Goal: Navigation & Orientation: Find specific page/section

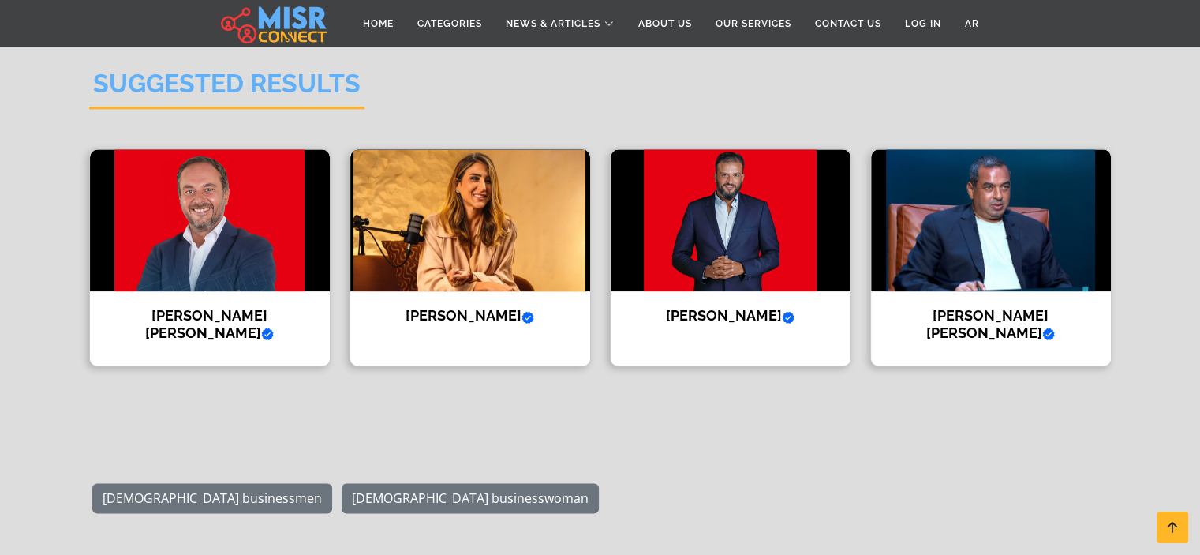
scroll to position [1892, 0]
click at [700, 312] on h4 "[PERSON_NAME] Verified account" at bounding box center [731, 316] width 216 height 17
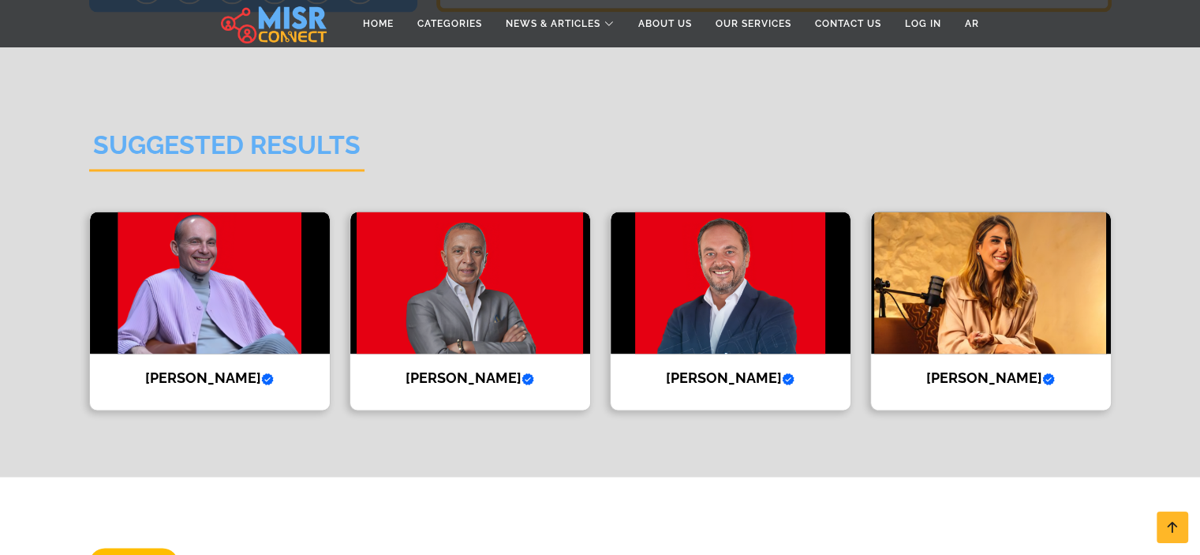
scroll to position [2216, 0]
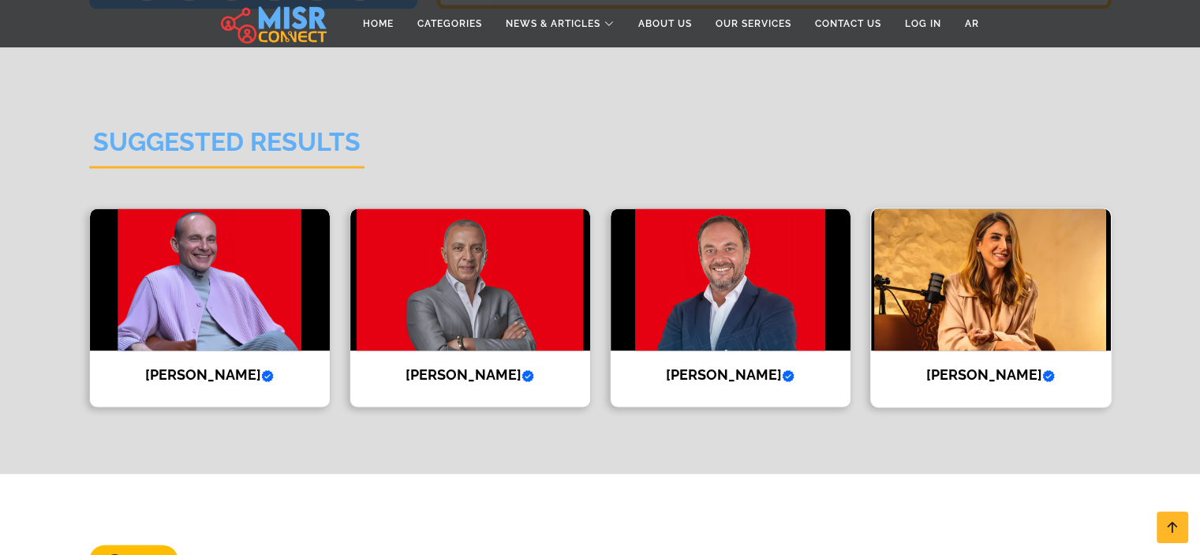
click at [1000, 284] on img at bounding box center [991, 279] width 240 height 142
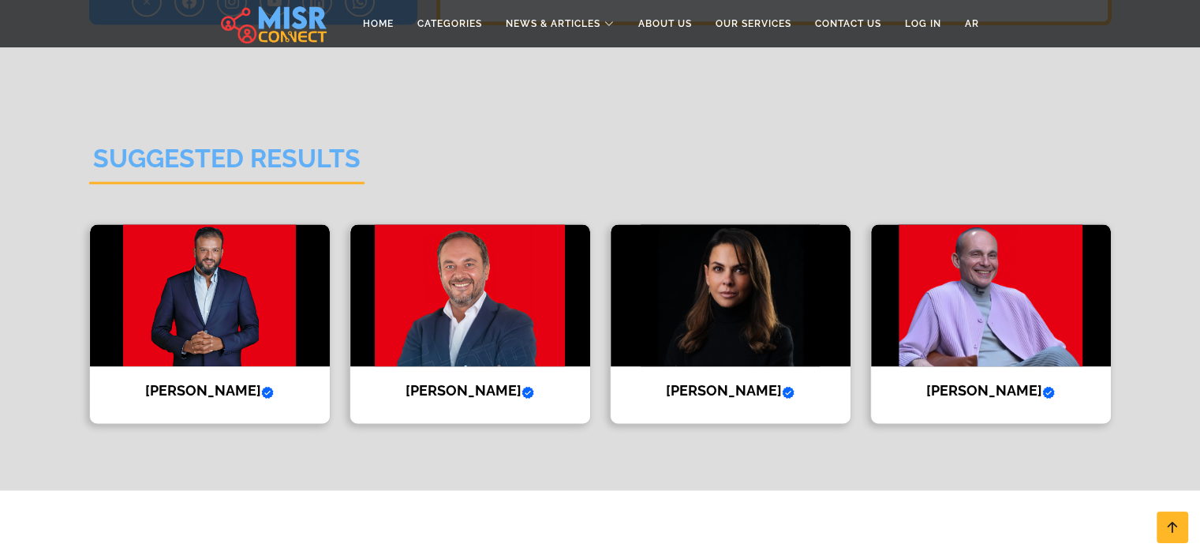
scroll to position [1946, 0]
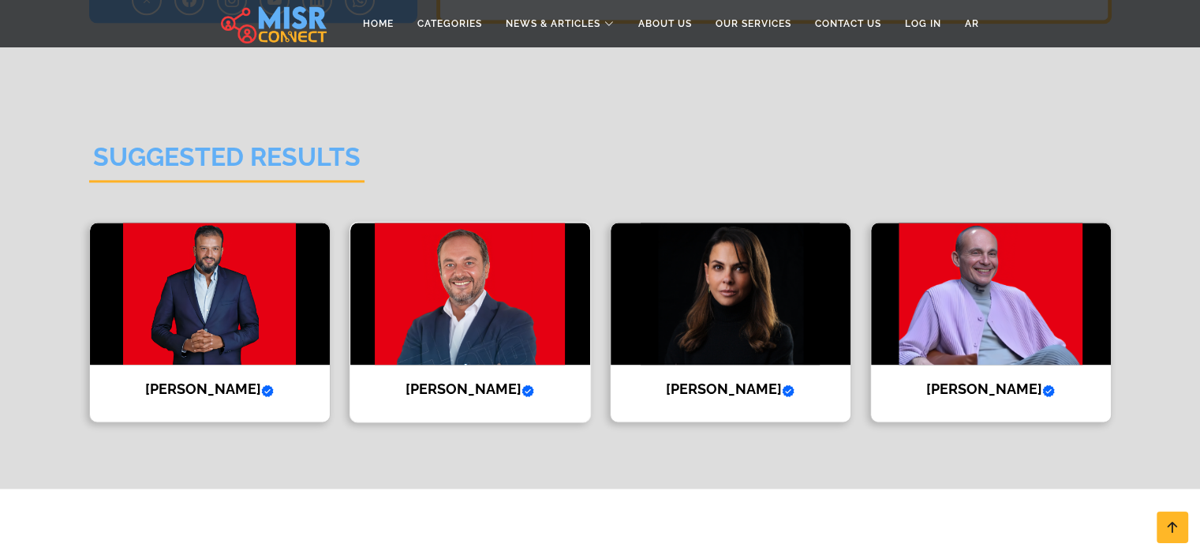
click at [514, 309] on img at bounding box center [470, 294] width 240 height 142
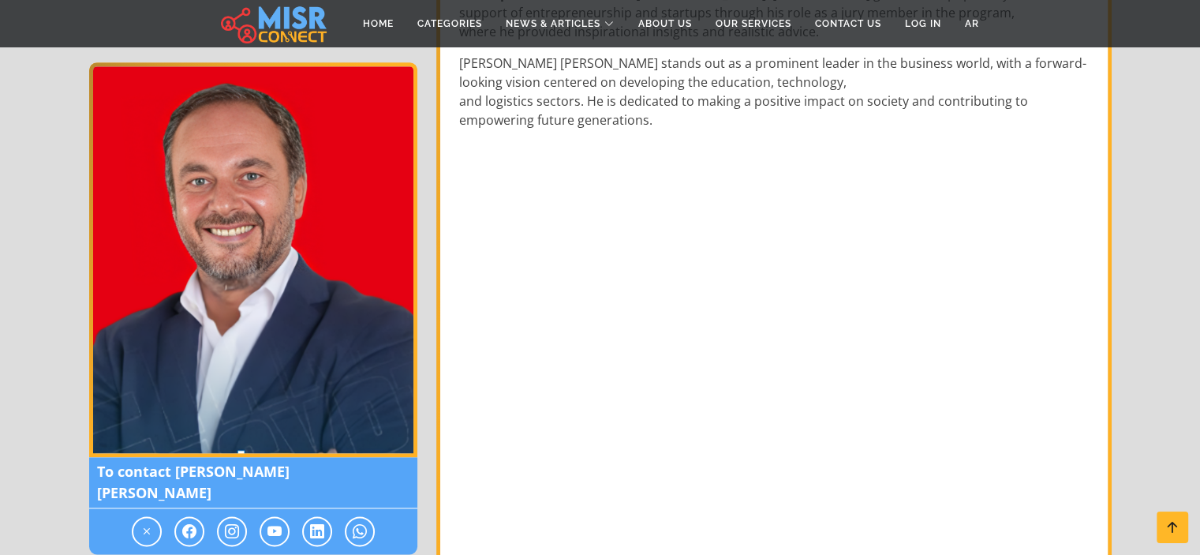
scroll to position [1890, 0]
